Goal: Information Seeking & Learning: Learn about a topic

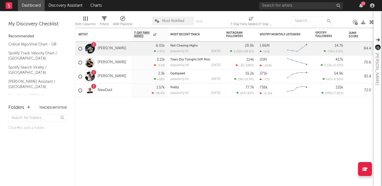
click at [365, 5] on div "73" at bounding box center [361, 5] width 8 height 4
click at [363, 5] on div "73" at bounding box center [363, 3] width 5 height 4
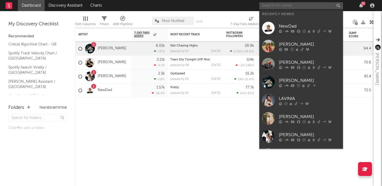
click at [304, 6] on input "text" at bounding box center [301, 5] width 84 height 7
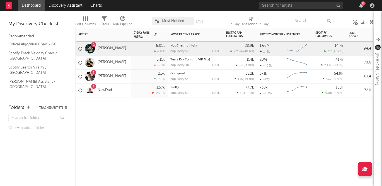
click at [207, 146] on div "Artist Notifications 7-Day Fans Added WoW % Change Most Recent Track Popularity…" at bounding box center [224, 107] width 298 height 158
click at [309, 6] on input "text" at bounding box center [301, 5] width 84 height 7
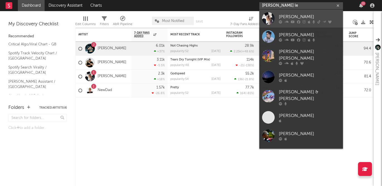
type input "[PERSON_NAME] le"
click at [326, 16] on div "[PERSON_NAME]" at bounding box center [309, 16] width 61 height 7
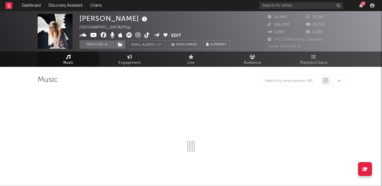
select select "6m"
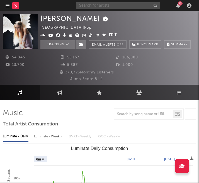
click at [92, 5] on input "text" at bounding box center [118, 5] width 84 height 7
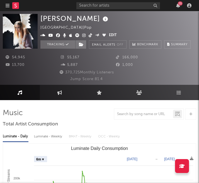
click at [43, 81] on div "Jump Score: 81.4" at bounding box center [86, 79] width 167 height 7
click at [58, 93] on icon at bounding box center [59, 93] width 5 height 4
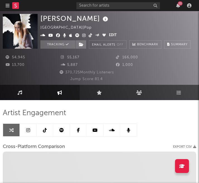
select select "1w"
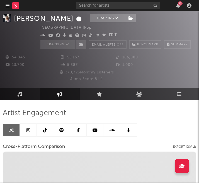
scroll to position [11, 0]
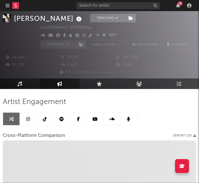
click at [43, 119] on icon at bounding box center [45, 119] width 4 height 4
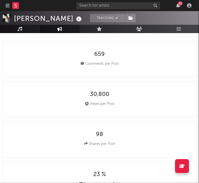
select select "6m"
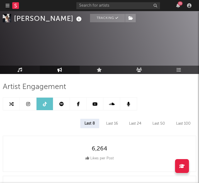
scroll to position [25, 0]
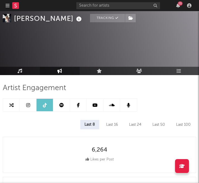
click at [139, 123] on div "Last 24" at bounding box center [135, 124] width 21 height 9
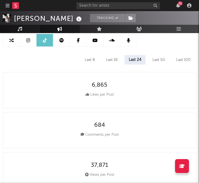
scroll to position [169, 0]
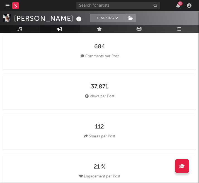
click at [85, 97] on icon at bounding box center [87, 97] width 4 height 4
click at [99, 86] on div "37,871" at bounding box center [99, 87] width 17 height 7
click at [105, 86] on div "37,871" at bounding box center [99, 87] width 17 height 7
drag, startPoint x: 112, startPoint y: 86, endPoint x: 88, endPoint y: 86, distance: 23.4
click at [88, 86] on div "37,871 Views per Post" at bounding box center [99, 92] width 193 height 36
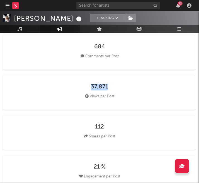
copy div "37,871"
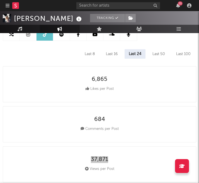
scroll to position [49, 0]
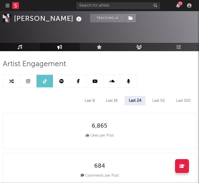
click at [156, 100] on div "Last 50" at bounding box center [158, 100] width 21 height 9
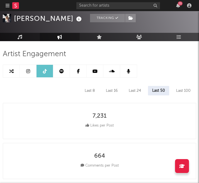
scroll to position [35, 0]
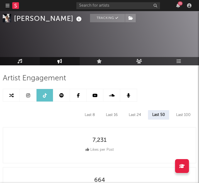
click at [138, 113] on div "Last 24" at bounding box center [135, 114] width 21 height 9
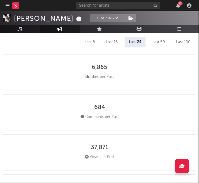
scroll to position [108, 0]
click at [87, 42] on div "Last 8" at bounding box center [90, 41] width 18 height 9
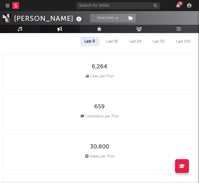
click at [107, 41] on div "Last 16" at bounding box center [112, 41] width 20 height 9
click at [135, 42] on div "Last 24" at bounding box center [135, 41] width 21 height 9
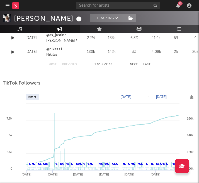
scroll to position [717, 0]
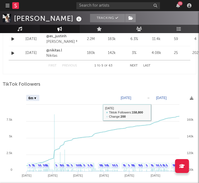
click at [131, 99] on text "[DATE]" at bounding box center [126, 98] width 11 height 4
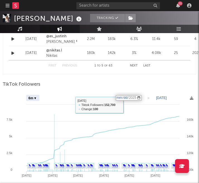
click at [142, 98] on input "[DATE]" at bounding box center [129, 98] width 26 height 6
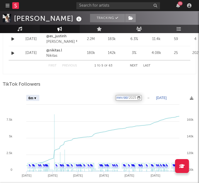
type input "[DATE]"
select select "1m"
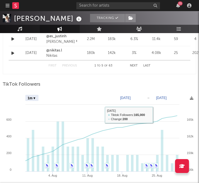
click at [141, 88] on div "TikTok Followers" at bounding box center [99, 84] width 193 height 9
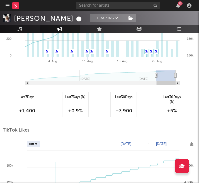
scroll to position [833, 0]
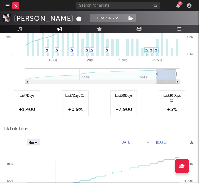
click at [167, 105] on div "Last 30 Days (%) +5 %" at bounding box center [172, 104] width 26 height 26
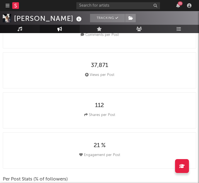
scroll to position [0, 0]
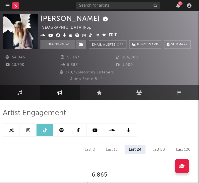
click at [29, 134] on link at bounding box center [28, 130] width 17 height 13
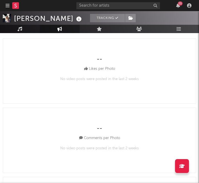
select select "6m"
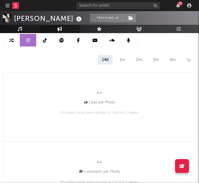
scroll to position [89, 0]
click at [124, 64] on div "1m" at bounding box center [122, 60] width 14 height 9
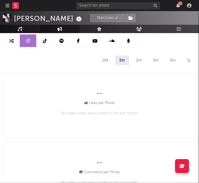
click at [48, 107] on div "-- Likes per Photo No video posts were posted in the last month" at bounding box center [99, 106] width 193 height 66
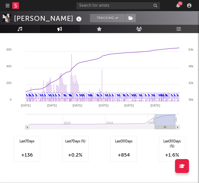
scroll to position [1292, 0]
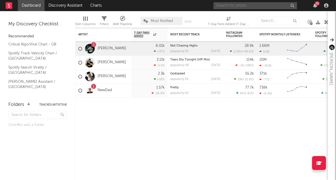
click at [250, 5] on input "text" at bounding box center [256, 5] width 84 height 7
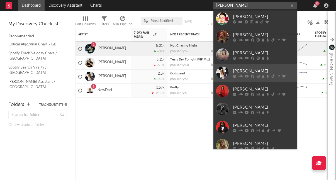
type input "[PERSON_NAME]"
click at [255, 69] on div "[PERSON_NAME]" at bounding box center [263, 71] width 61 height 7
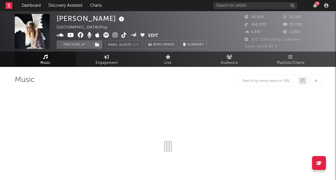
select select "6m"
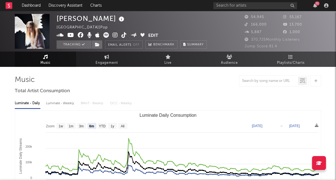
click at [256, 42] on div "370,725 Monthly Listeners" at bounding box center [283, 40] width 77 height 7
drag, startPoint x: 262, startPoint y: 31, endPoint x: 248, endPoint y: 32, distance: 13.9
click at [248, 32] on div "5,887" at bounding box center [264, 32] width 38 height 7
copy span "5,887"
drag, startPoint x: 264, startPoint y: 17, endPoint x: 250, endPoint y: 17, distance: 13.9
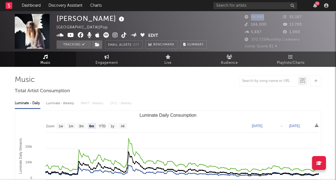
click at [250, 17] on span "54,945" at bounding box center [255, 17] width 20 height 4
copy span "54,945"
click at [100, 63] on span "Engagement" at bounding box center [107, 63] width 22 height 7
select select "1w"
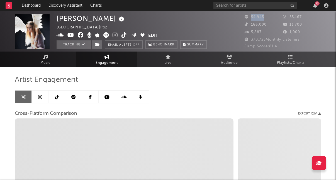
click at [74, 98] on icon at bounding box center [73, 97] width 4 height 4
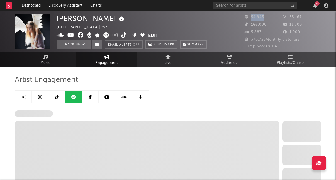
select select "6m"
select select "1w"
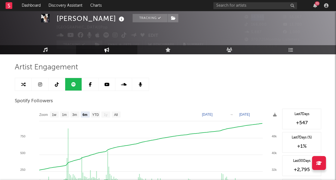
scroll to position [15, 0]
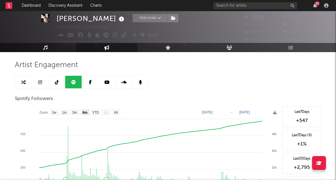
click at [264, 120] on rect at bounding box center [147, 163] width 265 height 112
click at [104, 81] on link at bounding box center [107, 82] width 17 height 13
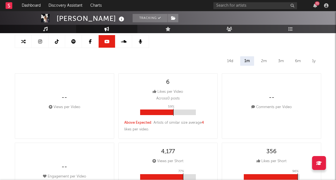
select select "6m"
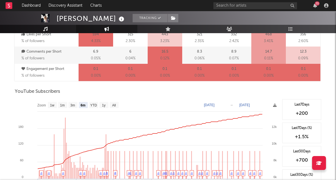
scroll to position [470, 0]
